Goal: Check status: Check status

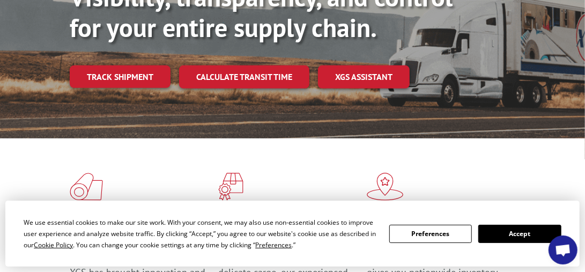
scroll to position [215, 0]
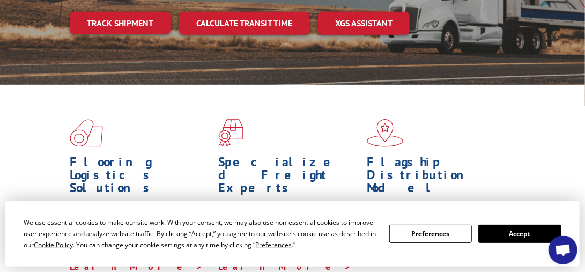
click at [509, 228] on button "Accept" at bounding box center [519, 234] width 83 height 18
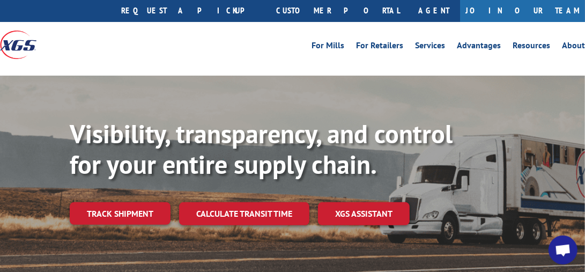
scroll to position [0, 0]
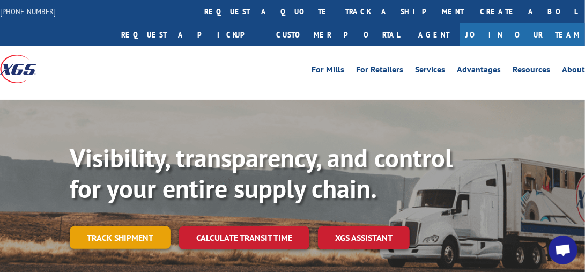
click at [144, 234] on link "Track shipment" at bounding box center [120, 237] width 101 height 23
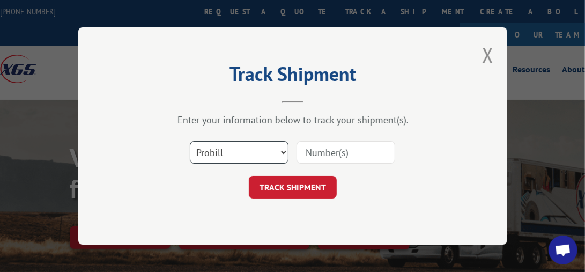
click at [272, 145] on select "Select category... Probill BOL PO" at bounding box center [239, 152] width 99 height 23
click at [190, 141] on select "Select category... Probill BOL PO" at bounding box center [239, 152] width 99 height 23
click at [305, 154] on input at bounding box center [346, 152] width 99 height 23
paste input "17496919"
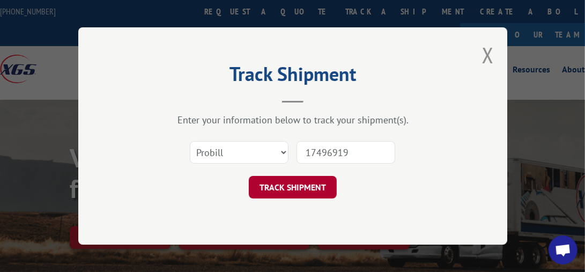
type input "17496919"
click at [296, 183] on button "TRACK SHIPMENT" at bounding box center [293, 187] width 88 height 23
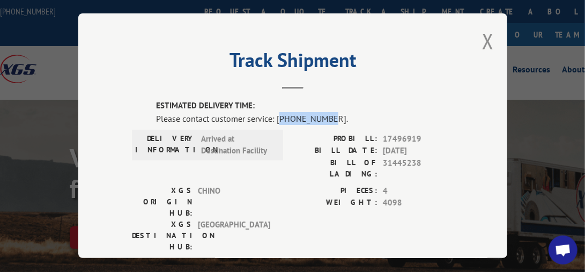
drag, startPoint x: 275, startPoint y: 115, endPoint x: 321, endPoint y: 115, distance: 46.1
click at [321, 115] on div "Please contact customer service: [PHONE_NUMBER]." at bounding box center [305, 118] width 298 height 13
click at [340, 87] on div "Track Shipment ESTIMATED DELIVERY TIME: Please contact customer service: [PHONE…" at bounding box center [292, 135] width 429 height 245
click at [483, 32] on button "Close modal" at bounding box center [488, 41] width 12 height 28
